Goal: Task Accomplishment & Management: Use online tool/utility

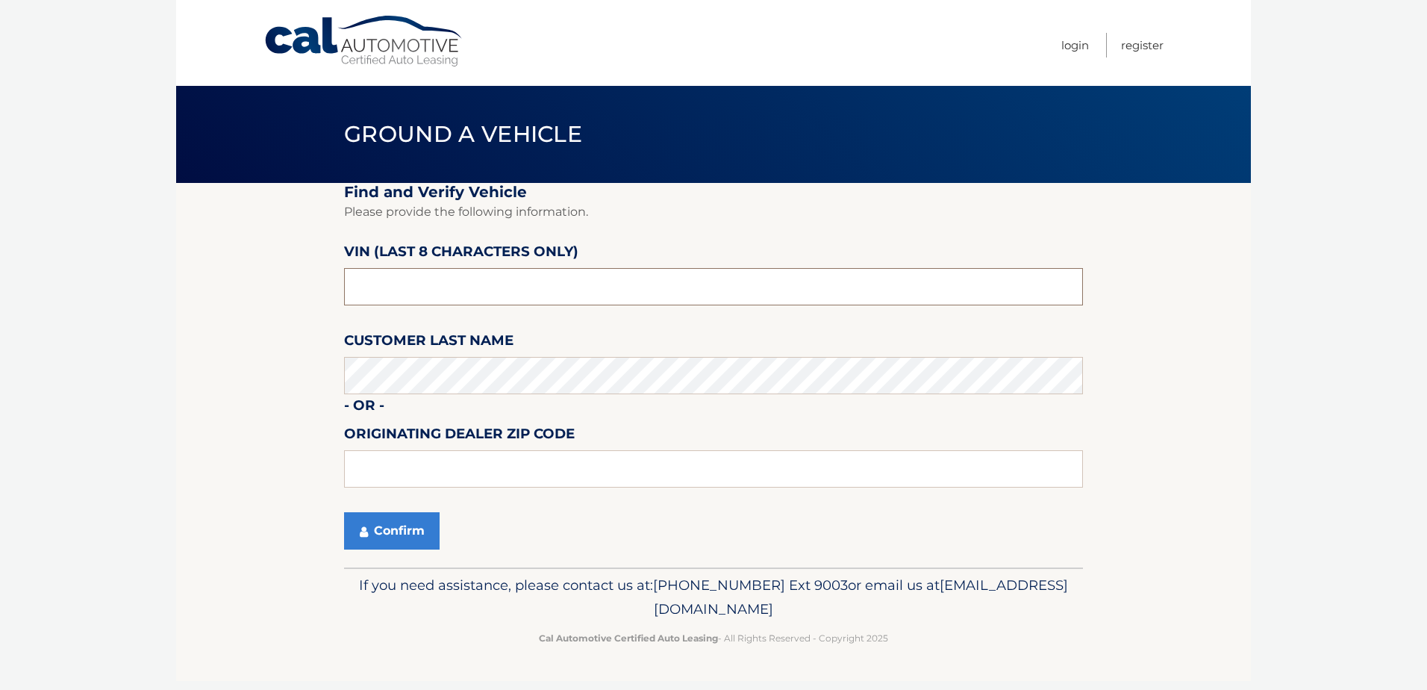
click at [401, 283] on input "text" at bounding box center [713, 286] width 739 height 37
drag, startPoint x: 391, startPoint y: 289, endPoint x: 312, endPoint y: 287, distance: 79.2
click at [312, 287] on section "Find and Verify Vehicle Please provide the following information. VIN (last 8 c…" at bounding box center [713, 375] width 1075 height 384
type input "P8700288"
click at [412, 538] on button "Confirm" at bounding box center [392, 530] width 96 height 37
